Goal: Information Seeking & Learning: Find specific page/section

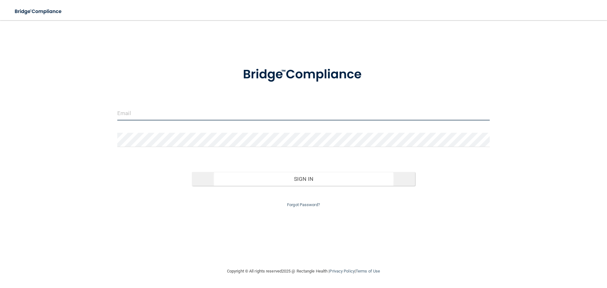
type input "[EMAIL_ADDRESS][DOMAIN_NAME]"
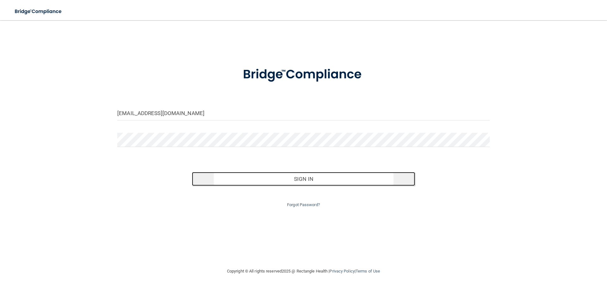
click at [313, 182] on button "Sign In" at bounding box center [304, 179] width 224 height 14
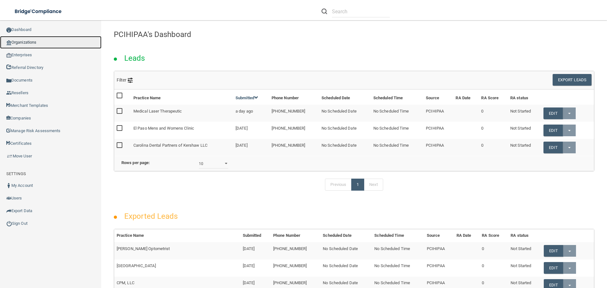
click at [40, 41] on link "Organizations" at bounding box center [51, 42] width 102 height 13
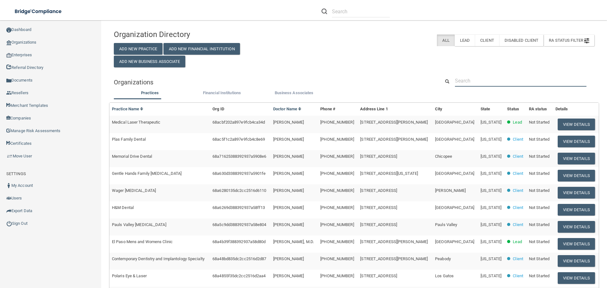
click at [505, 84] on input "text" at bounding box center [521, 81] width 132 height 12
paste input "Rari Labs"
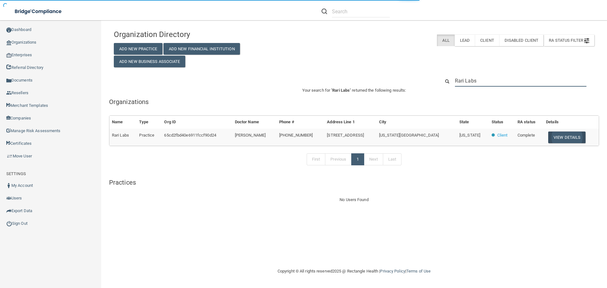
type input "Rari Labs"
click at [573, 140] on button "View Details" at bounding box center [566, 138] width 37 height 12
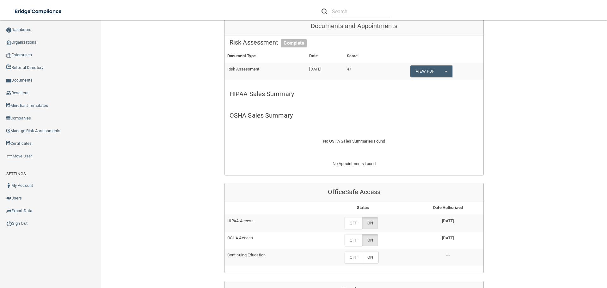
scroll to position [126, 0]
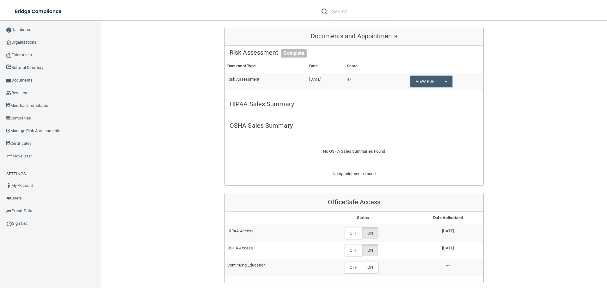
click at [355, 174] on div "No Appointments found" at bounding box center [354, 177] width 259 height 15
click at [358, 151] on div "No OSHA Sales Summaries Found" at bounding box center [354, 151] width 259 height 23
click at [452, 83] on button "Split button!" at bounding box center [446, 82] width 13 height 12
click at [446, 95] on link "QA SUMMARY" at bounding box center [435, 93] width 51 height 9
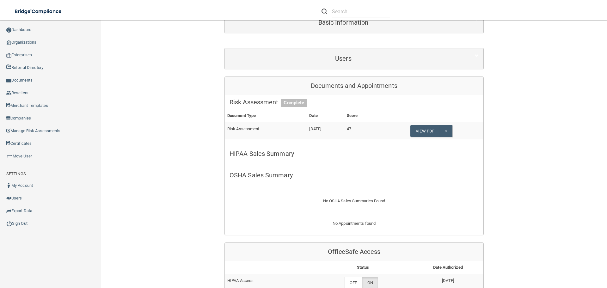
scroll to position [0, 0]
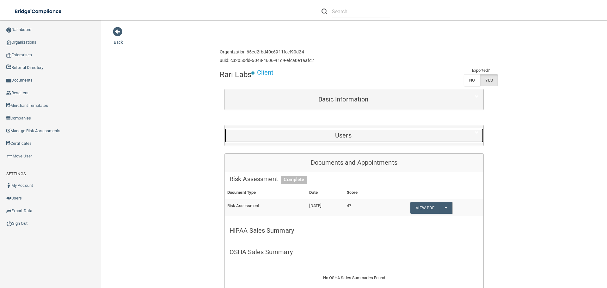
click at [350, 138] on h5 "Users" at bounding box center [344, 135] width 228 height 7
